Goal: Task Accomplishment & Management: Use online tool/utility

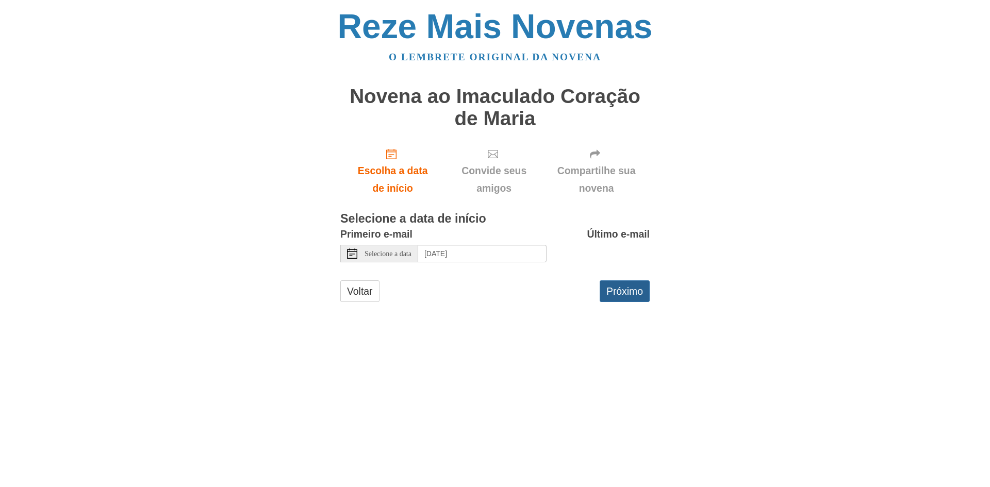
click at [634, 292] on font "Próximo" at bounding box center [624, 291] width 37 height 11
click at [636, 290] on font "Próximo" at bounding box center [624, 291] width 37 height 11
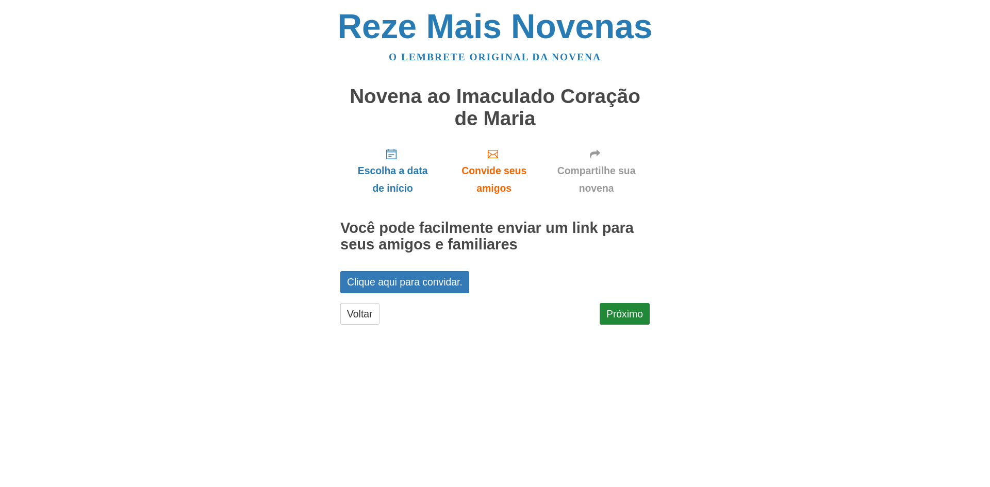
click at [486, 103] on font "Novena ao Imaculado Coração de Maria" at bounding box center [494, 107] width 291 height 44
click at [484, 128] on font "Novena ao Imaculado Coração de Maria" at bounding box center [494, 107] width 291 height 44
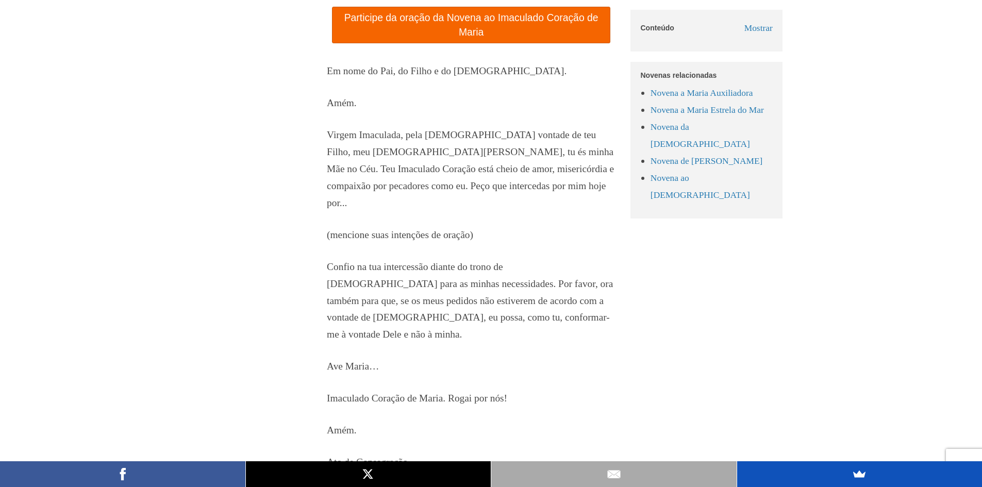
scroll to position [5361, 0]
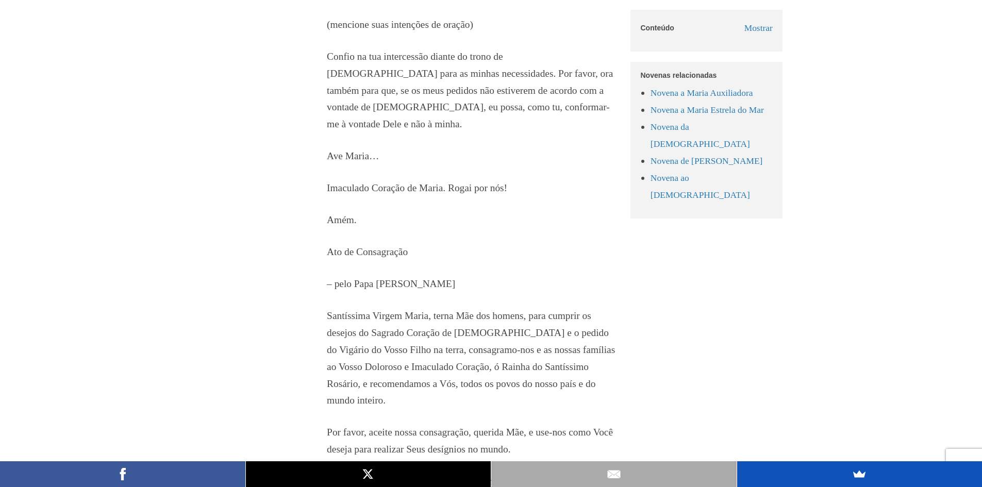
scroll to position [4330, 0]
